Goal: Transaction & Acquisition: Subscribe to service/newsletter

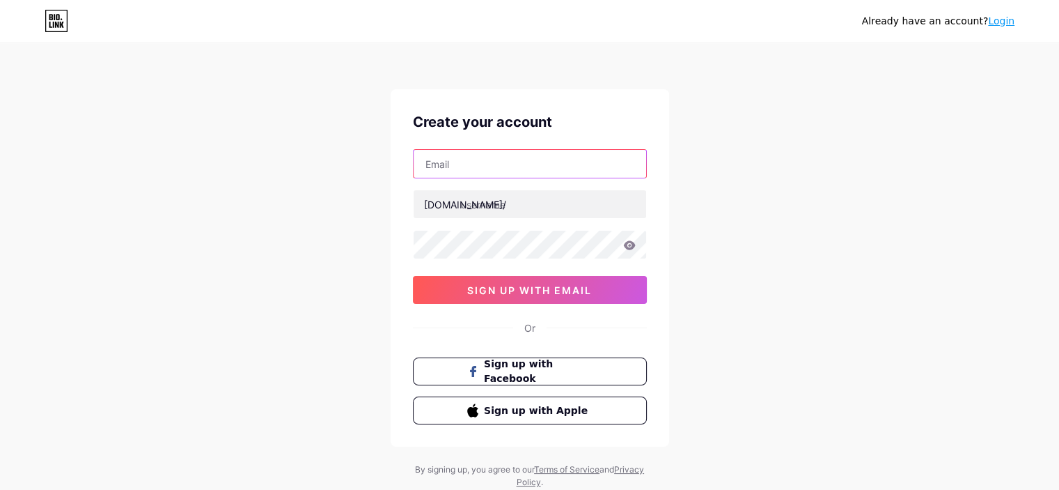
click at [433, 164] on input "text" at bounding box center [530, 164] width 233 height 28
type input "[EMAIL_ADDRESS][DOMAIN_NAME]"
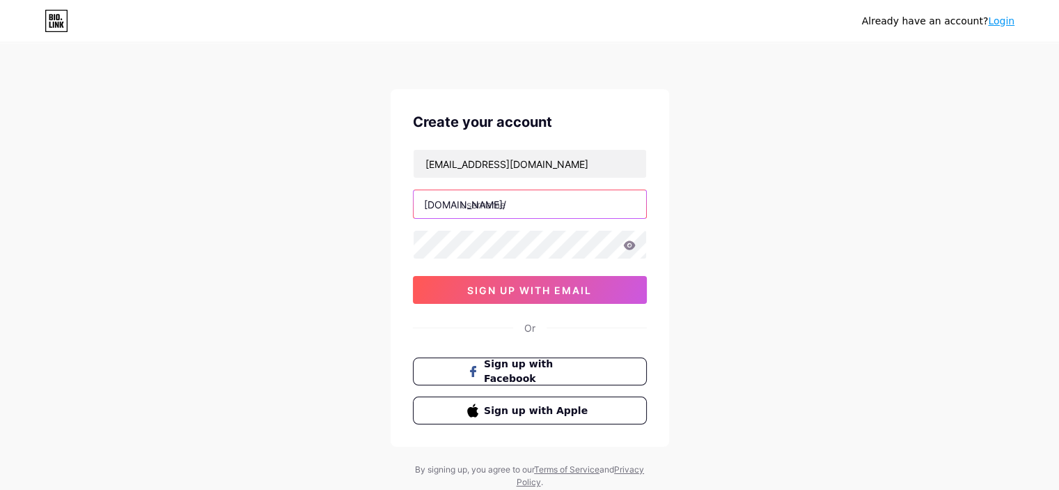
click at [486, 199] on input "text" at bounding box center [530, 204] width 233 height 28
type input "fakephonepee"
click at [628, 243] on icon at bounding box center [629, 245] width 13 height 10
click at [627, 244] on icon at bounding box center [629, 244] width 12 height 9
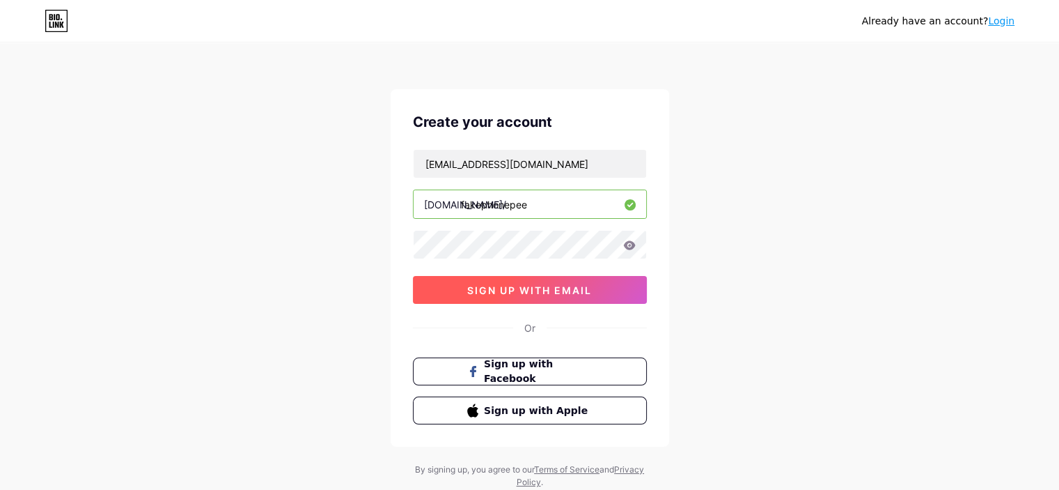
click at [516, 297] on button "sign up with email" at bounding box center [530, 290] width 234 height 28
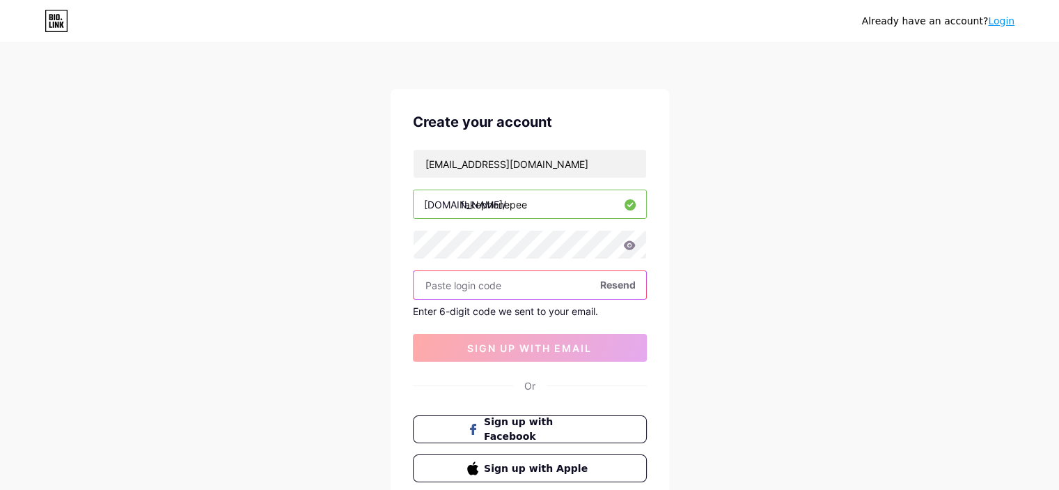
paste input "769392"
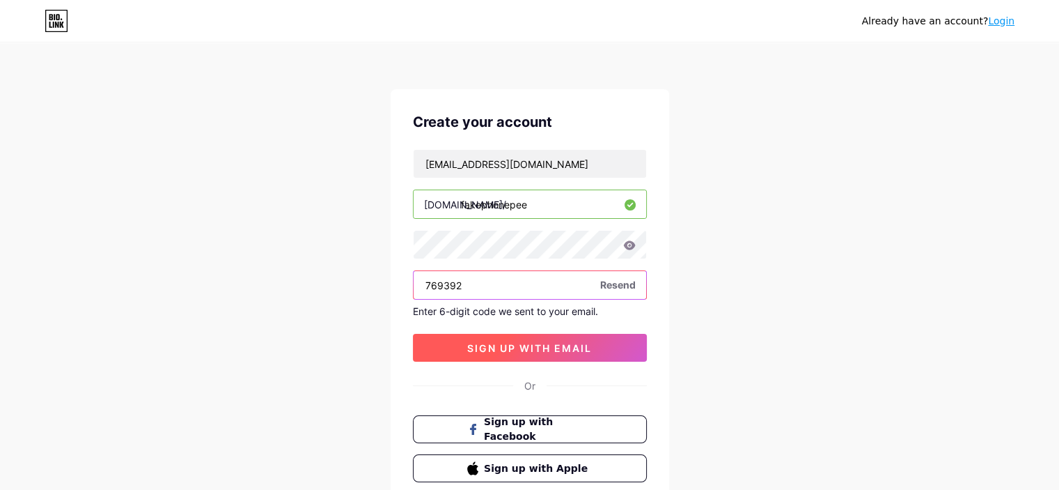
type input "769392"
click at [517, 355] on button "sign up with email" at bounding box center [530, 348] width 234 height 28
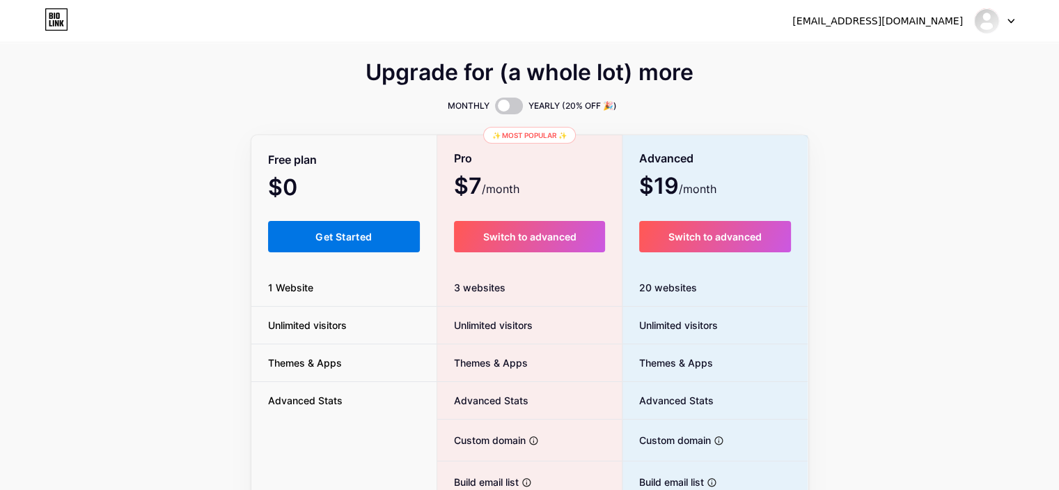
click at [394, 244] on button "Get Started" at bounding box center [344, 236] width 153 height 31
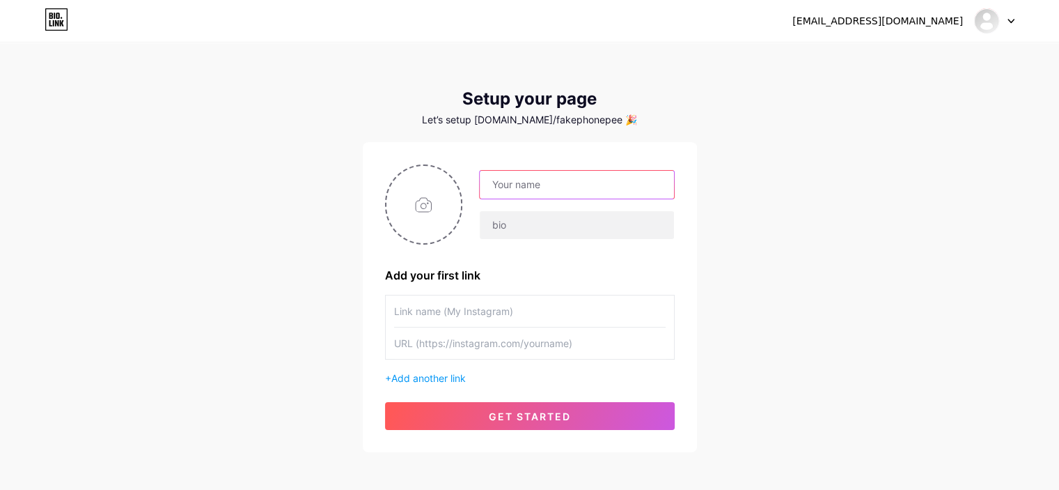
click at [534, 182] on input "text" at bounding box center [577, 185] width 194 height 28
type input "Fakephonepeapp"
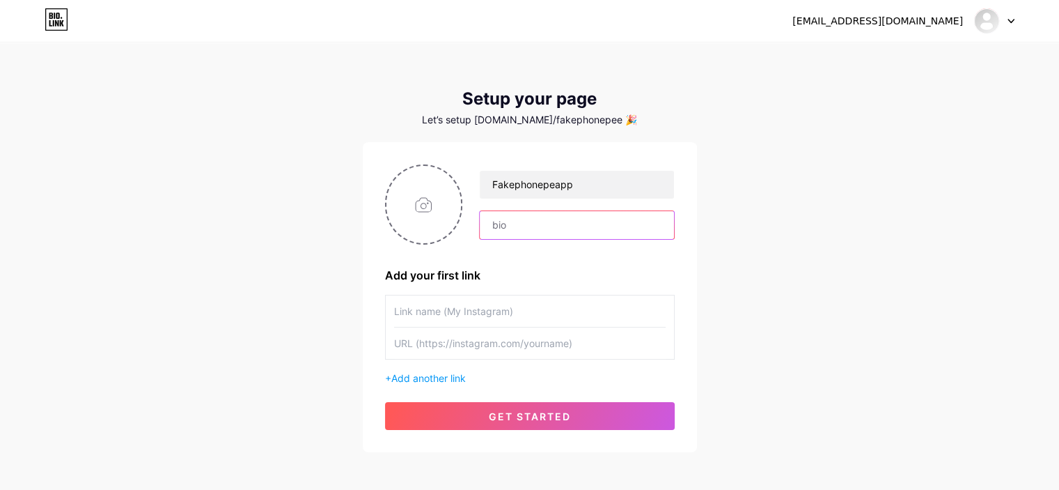
click at [541, 233] on input "text" at bounding box center [577, 225] width 194 height 28
